Goal: Communication & Community: Connect with others

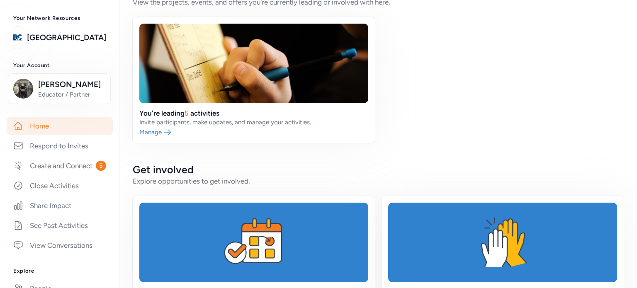
scroll to position [249, 0]
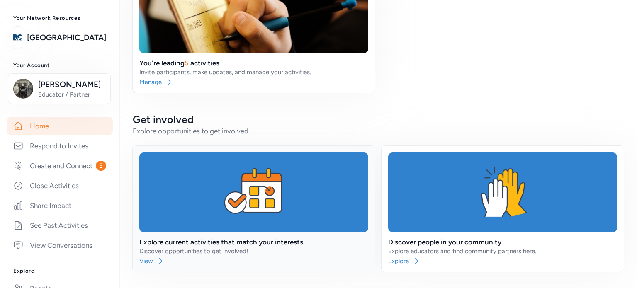
click at [234, 228] on link at bounding box center [254, 209] width 242 height 126
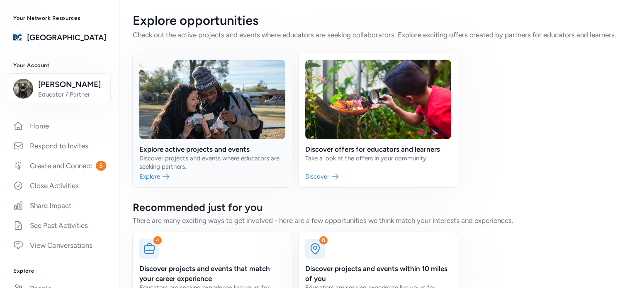
click at [254, 150] on link at bounding box center [212, 120] width 159 height 134
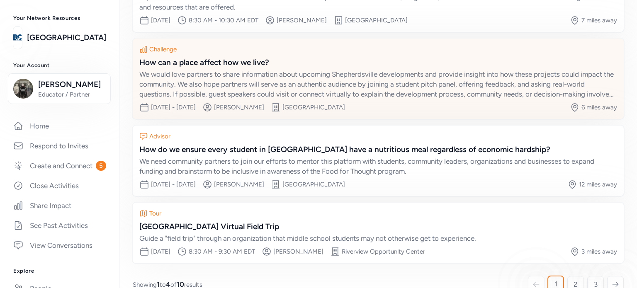
scroll to position [157, 0]
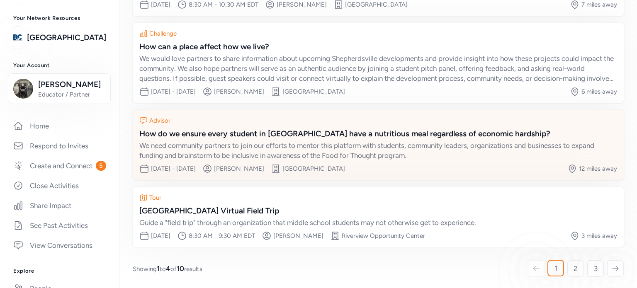
click at [280, 132] on div "How do we ensure every student in [GEOGRAPHIC_DATA] have a nutritious meal rega…" at bounding box center [378, 134] width 478 height 12
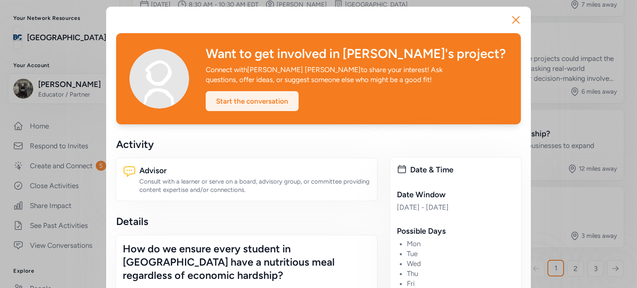
click at [268, 106] on div "Start the conversation" at bounding box center [252, 101] width 93 height 20
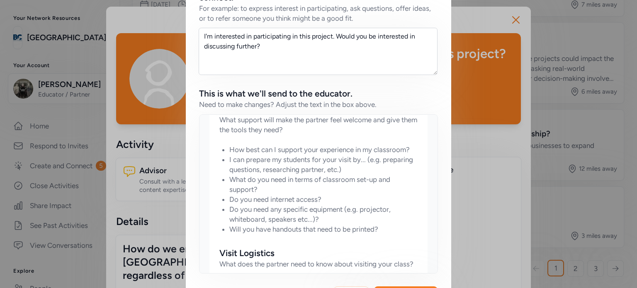
scroll to position [539, 0]
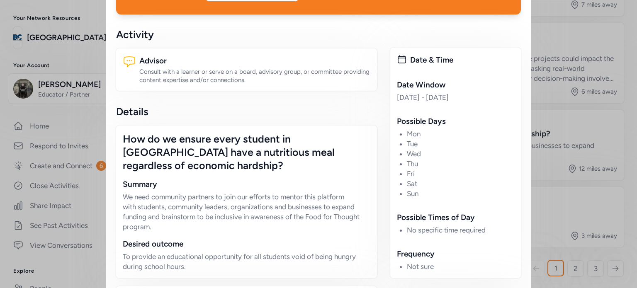
scroll to position [124, 0]
